Goal: Obtain resource: Obtain resource

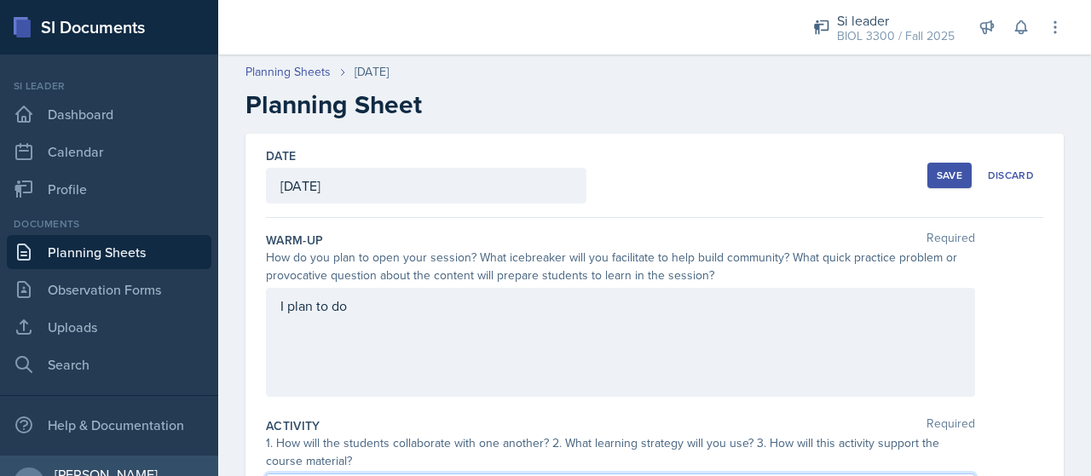
scroll to position [237, 0]
